Goal: Navigation & Orientation: Find specific page/section

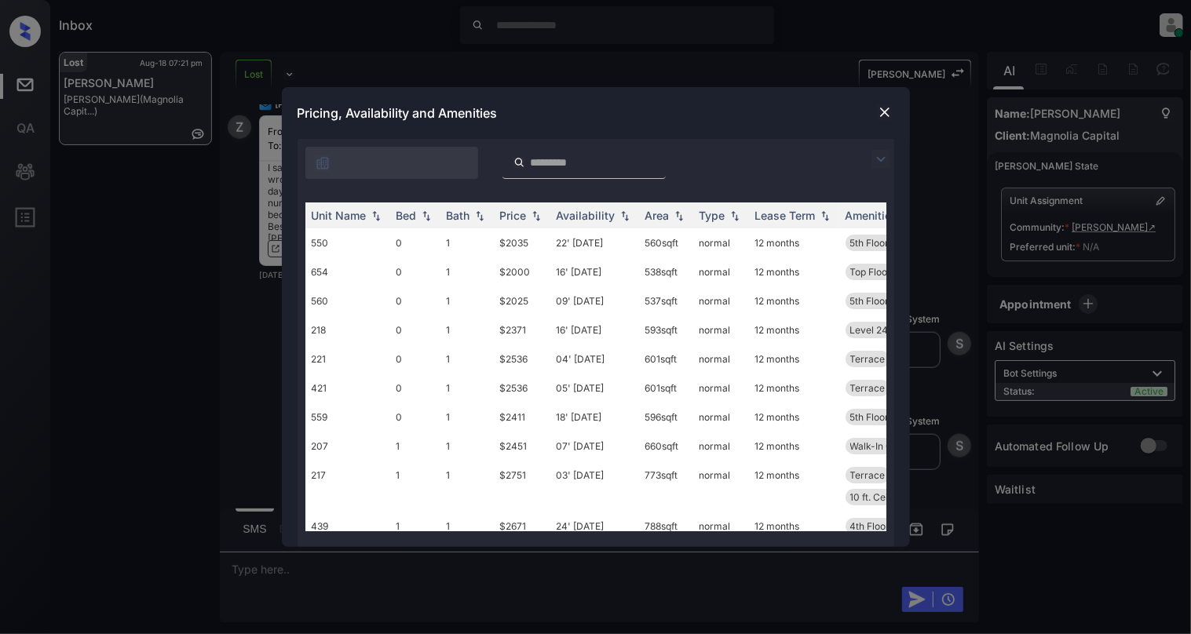
click at [878, 117] on img at bounding box center [885, 112] width 16 height 16
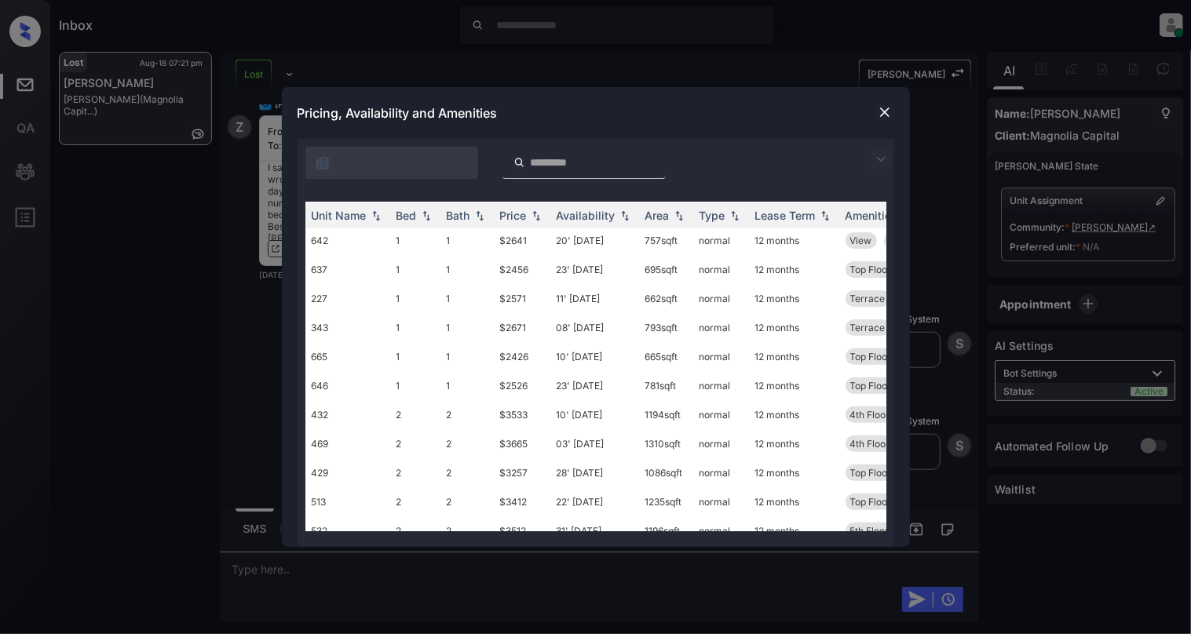
scroll to position [374, 0]
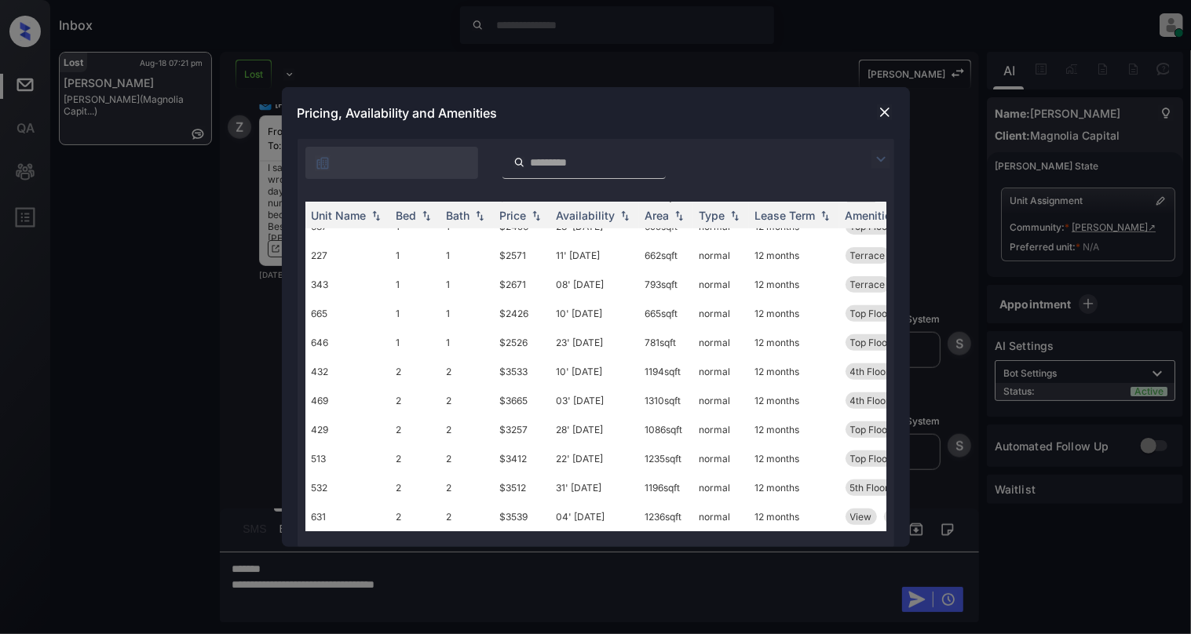
scroll to position [374, 0]
click at [886, 108] on img at bounding box center [885, 112] width 16 height 16
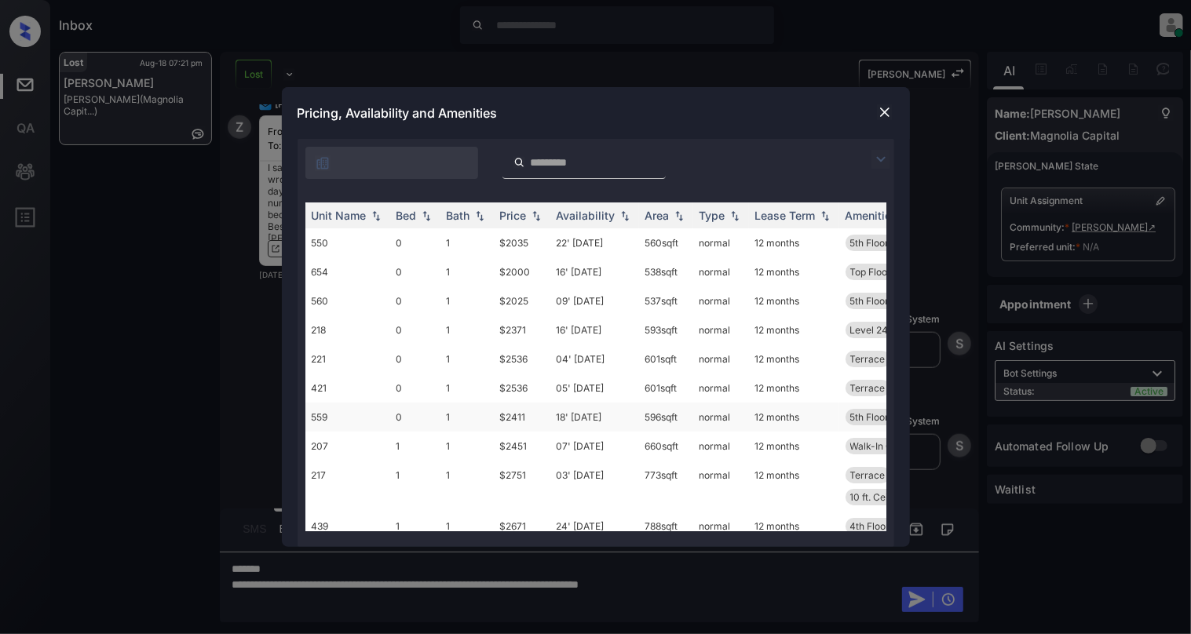
scroll to position [374, 0]
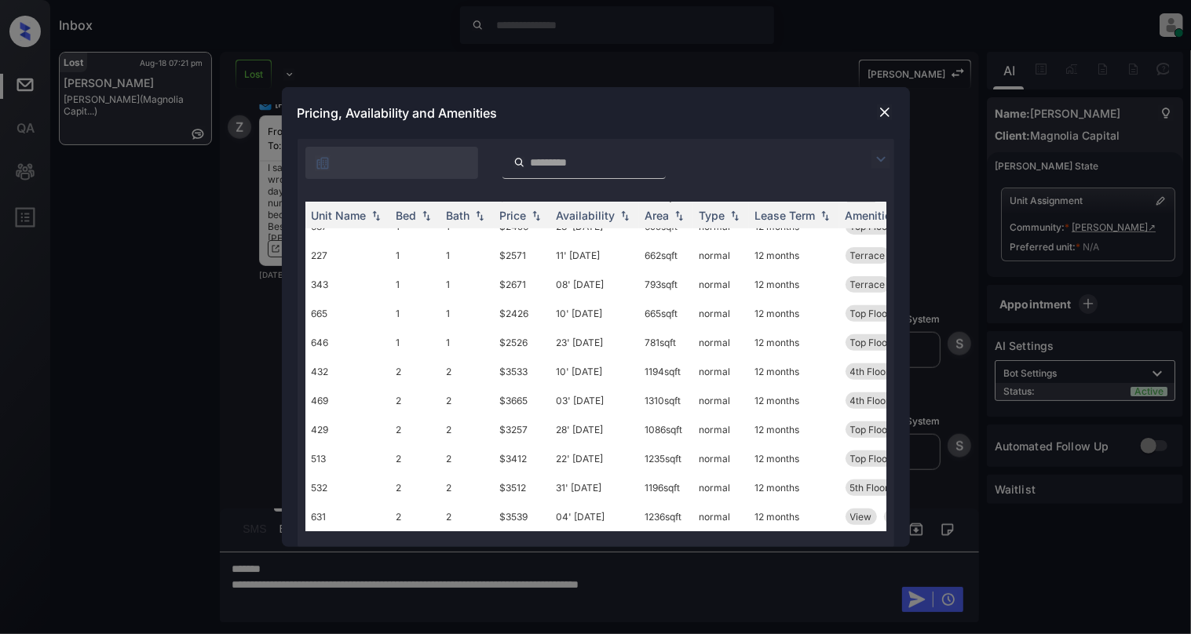
click at [886, 116] on img at bounding box center [885, 112] width 16 height 16
